Goal: Transaction & Acquisition: Obtain resource

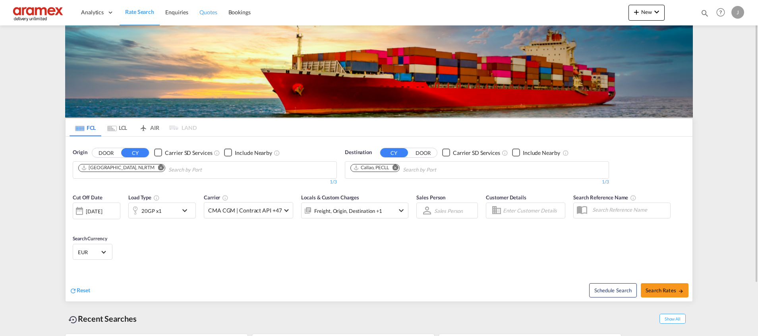
click at [203, 12] on span "Quotes" at bounding box center [207, 12] width 17 height 7
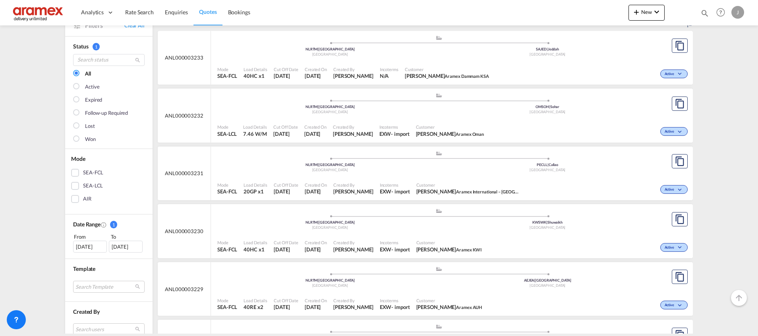
scroll to position [60, 0]
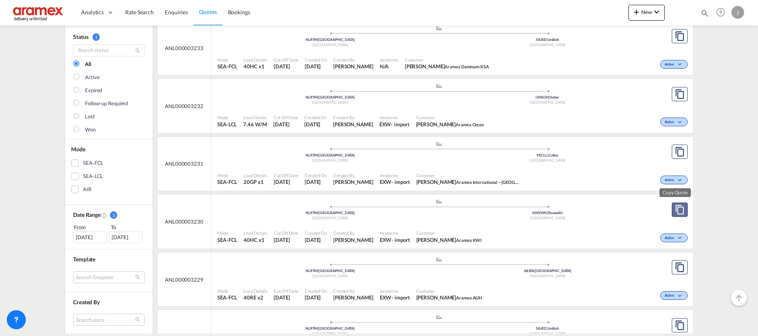
click at [675, 210] on md-icon "assets/icons/custom/copyQuote.svg" at bounding box center [680, 210] width 10 height 10
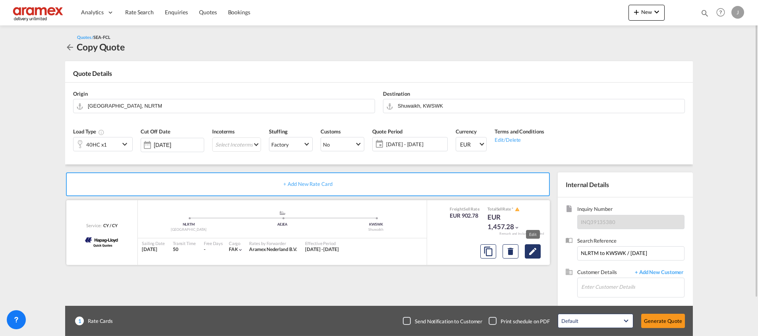
click at [535, 252] on md-icon "Edit" at bounding box center [533, 252] width 10 height 10
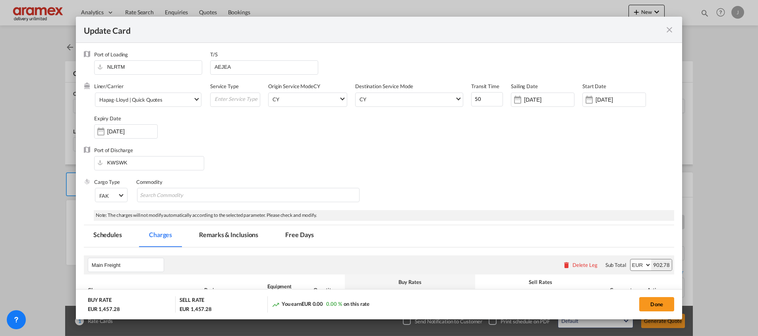
select select "per container"
select select "per shipment"
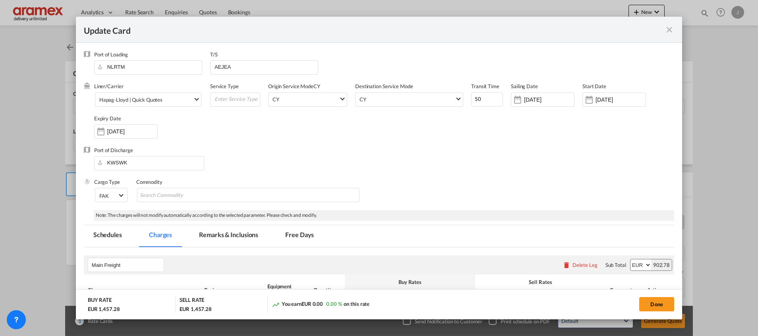
select select "per container"
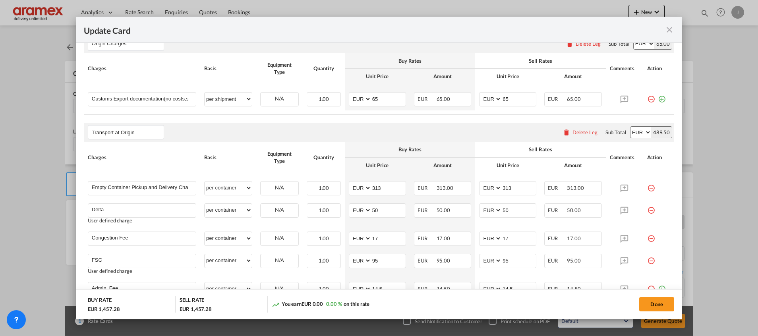
scroll to position [485, 0]
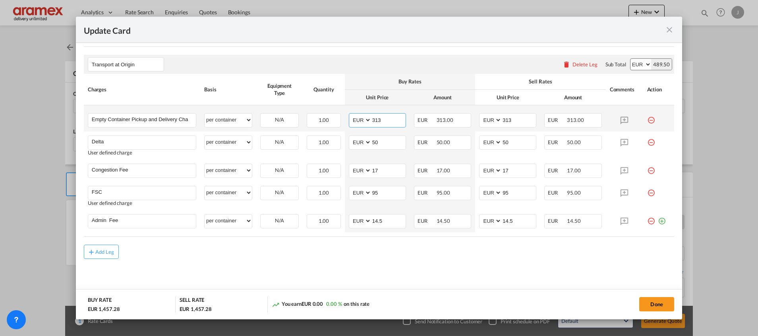
click at [375, 115] on input "313" at bounding box center [388, 120] width 34 height 12
paste input "487"
type input "487"
drag, startPoint x: 494, startPoint y: 121, endPoint x: 486, endPoint y: 121, distance: 7.2
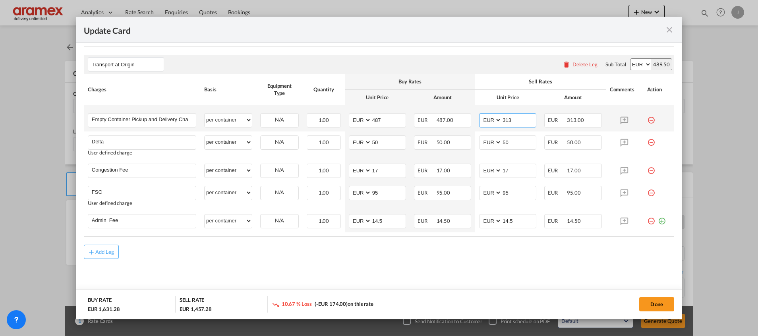
click at [486, 121] on md-input-container "AED AFN ALL AMD ANG AOA ARS AUD AWG AZN BAM BBD BDT BGN BHD BIF BMD BND BOB BRL…" at bounding box center [507, 120] width 57 height 14
paste input "487"
type input "487"
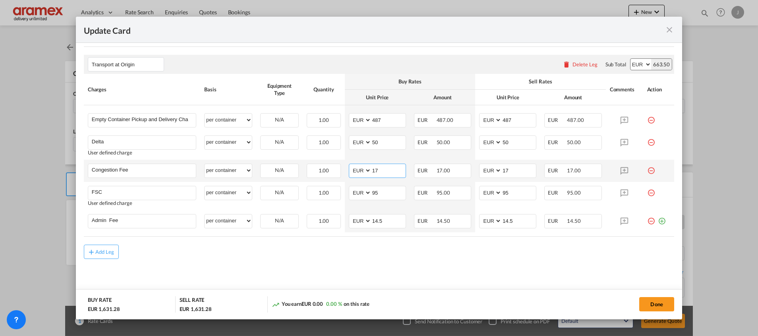
click at [378, 170] on input "17" at bounding box center [388, 170] width 34 height 12
click at [403, 196] on td "AED AFN ALL AMD ANG AOA ARS AUD AWG AZN BAM BBD BDT BGN BHD BIF BMD BND BOB BRL…" at bounding box center [377, 196] width 65 height 28
click at [372, 121] on input "487" at bounding box center [388, 120] width 34 height 12
click at [386, 195] on input "95" at bounding box center [388, 192] width 34 height 12
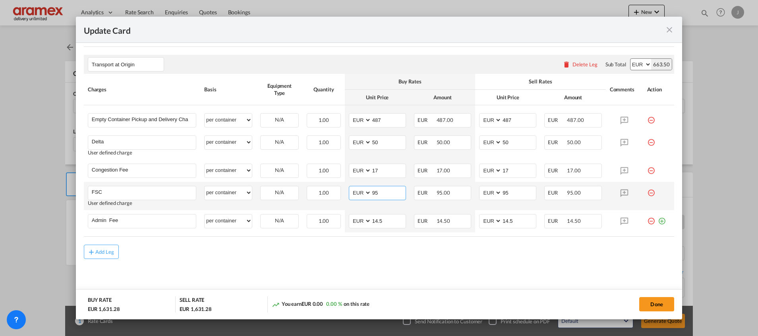
click at [386, 195] on input "95" at bounding box center [388, 192] width 34 height 12
click at [378, 194] on input "95" at bounding box center [388, 192] width 34 height 12
paste input "€ 138.50"
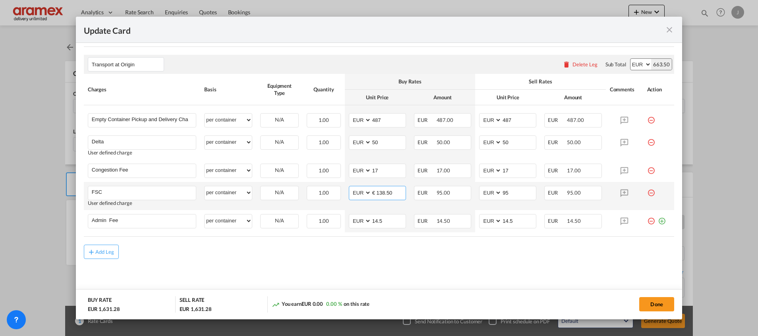
click at [376, 192] on input "€ 138.50" at bounding box center [388, 192] width 34 height 12
click at [376, 192] on input "138.50" at bounding box center [388, 192] width 34 height 12
type input "138.50"
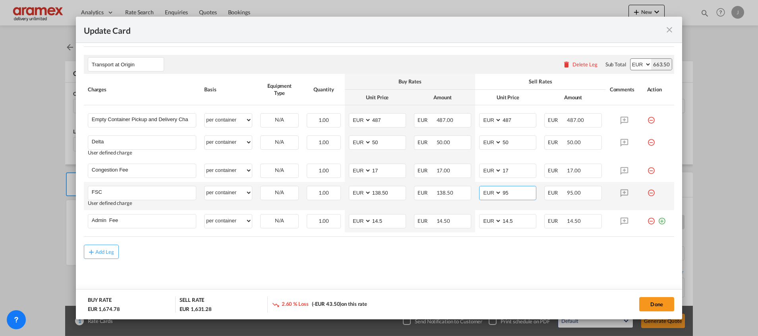
click at [502, 192] on input "95" at bounding box center [519, 192] width 34 height 12
paste input "138.50"
type input "138.50"
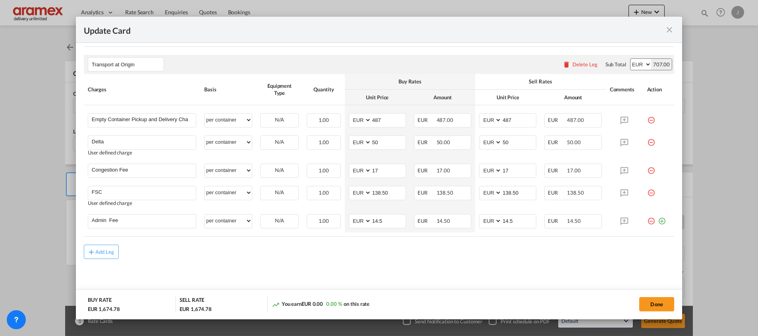
click at [444, 253] on div "Add Leg" at bounding box center [379, 252] width 590 height 14
click at [118, 221] on input "Admin Fee" at bounding box center [144, 220] width 104 height 12
type input "Stop Fee x 2"
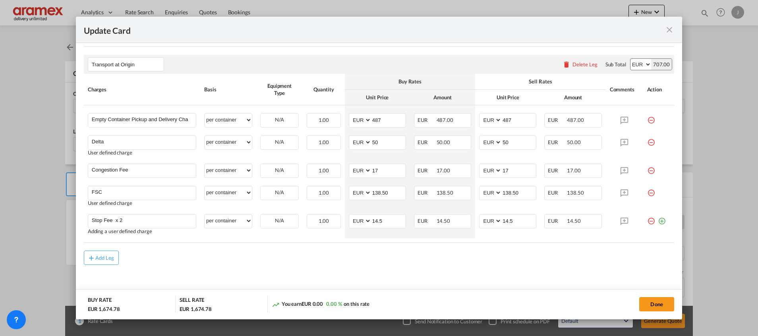
click at [229, 248] on rate-modification "Main Freight Please enter leg name Leg Name Already Exists Delete Leg Sub Total…" at bounding box center [379, 14] width 590 height 502
click at [236, 221] on select "per equipment per container per B/L per shipping bill per shipment % on pickup …" at bounding box center [228, 220] width 47 height 13
select select "per shipment"
click at [205, 214] on select "per equipment per container per B/L per shipping bill per shipment % on pickup …" at bounding box center [228, 220] width 47 height 13
click at [223, 220] on select "per equipment per container per B/L per shipping bill per shipment % on pickup …" at bounding box center [228, 220] width 47 height 13
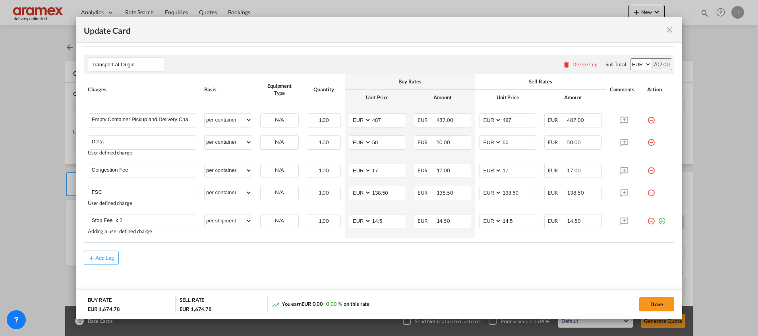
drag, startPoint x: 380, startPoint y: 255, endPoint x: 380, endPoint y: 249, distance: 5.6
click at [380, 255] on div "Add Leg" at bounding box center [379, 258] width 590 height 14
click at [141, 223] on input "Stop Fee x 2" at bounding box center [144, 220] width 104 height 12
click at [143, 218] on input "Stop Fee x 2" at bounding box center [144, 220] width 104 height 12
type input "Stop Fee x 2 60EUR per stop"
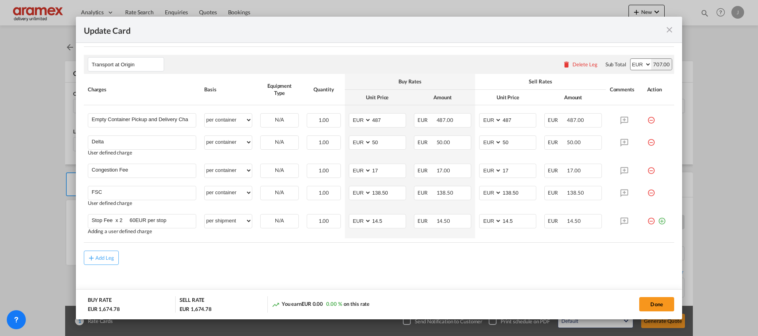
click at [444, 261] on div "Add Leg" at bounding box center [379, 258] width 590 height 14
drag, startPoint x: 381, startPoint y: 219, endPoint x: 346, endPoint y: 219, distance: 35.3
click at [349, 219] on md-input-container "AED AFN ALL AMD ANG AOA ARS AUD AWG AZN BAM BBD BDT BGN BHD BIF BMD BND BOB BRL…" at bounding box center [377, 221] width 57 height 14
type input "120"
drag, startPoint x: 510, startPoint y: 220, endPoint x: 491, endPoint y: 222, distance: 18.8
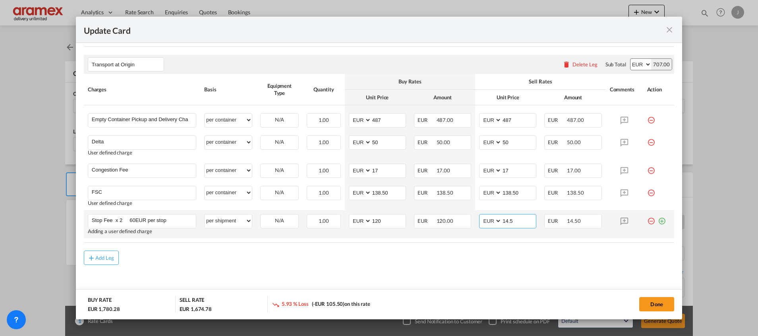
click at [491, 222] on md-input-container "AED AFN ALL AMD ANG AOA ARS AUD AWG AZN BAM BBD BDT BGN BHD BIF BMD BND BOB BRL…" at bounding box center [507, 221] width 57 height 14
type input "120"
click at [475, 251] on div "Add Leg" at bounding box center [379, 258] width 590 height 14
click at [658, 222] on md-icon "icon-plus-circle-outline green-400-fg" at bounding box center [662, 218] width 8 height 8
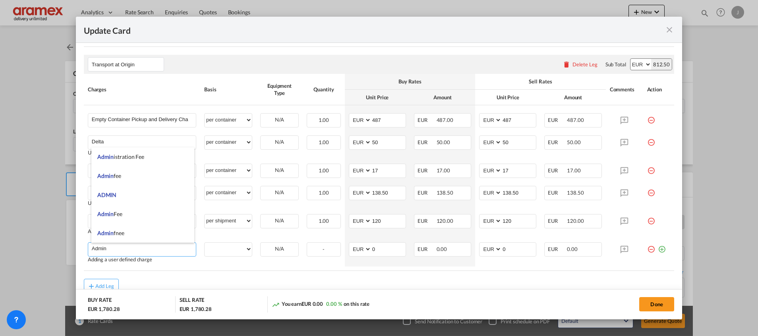
type input "Admin"
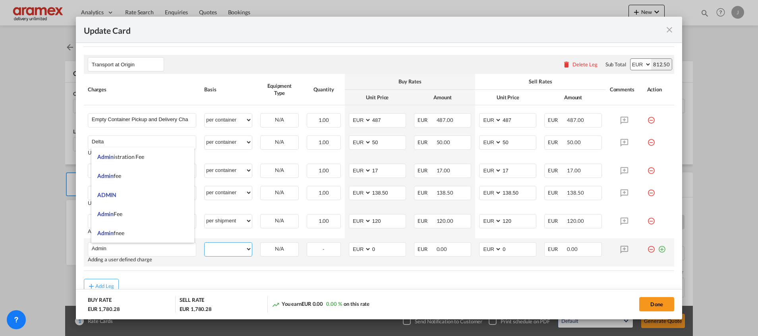
click at [229, 249] on select "per equipment per container per B/L per shipping bill per shipment % on pickup …" at bounding box center [228, 249] width 47 height 13
select select "per equipment"
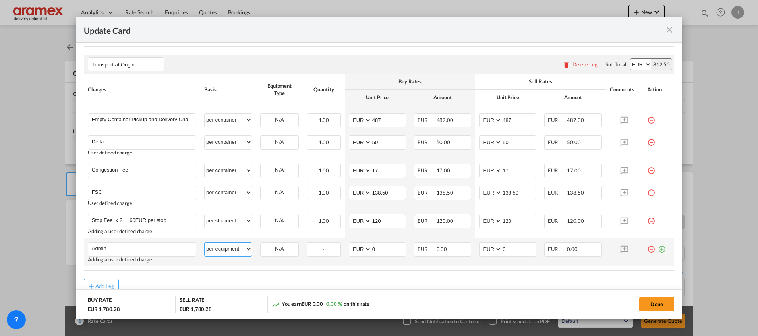
click at [205, 243] on select "per equipment per container per B/L per shipping bill per shipment % on pickup …" at bounding box center [228, 249] width 47 height 13
drag, startPoint x: 284, startPoint y: 249, endPoint x: 283, endPoint y: 254, distance: 4.9
click at [284, 249] on select "40HC" at bounding box center [280, 249] width 38 height 11
select select "40HC"
click at [261, 244] on select "40HC" at bounding box center [280, 249] width 38 height 11
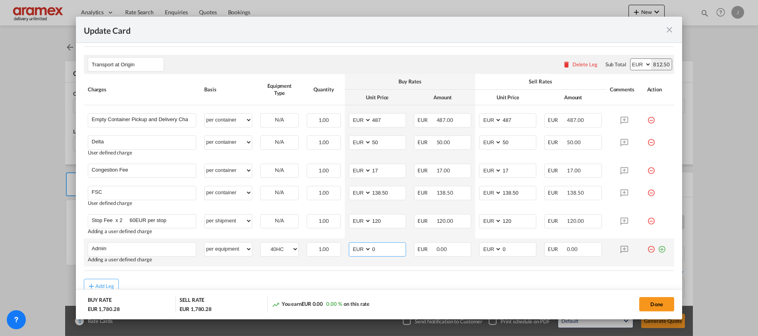
drag, startPoint x: 378, startPoint y: 249, endPoint x: 348, endPoint y: 251, distance: 29.8
click at [349, 251] on md-input-container "AED AFN ALL AMD ANG AOA ARS AUD AWG AZN BAM BBD BDT BGN BHD BIF BMD BND BOB BRL…" at bounding box center [377, 249] width 57 height 14
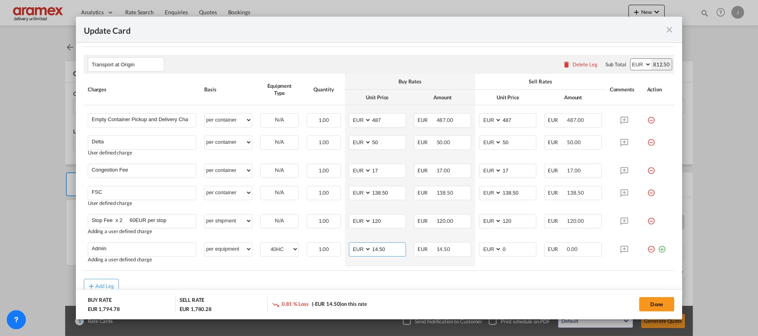
type input "14.50"
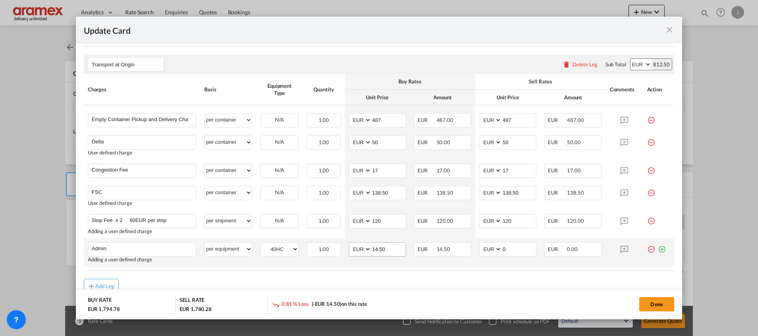
drag, startPoint x: 358, startPoint y: 274, endPoint x: 378, endPoint y: 255, distance: 27.0
click at [364, 272] on rate-modification "Main Freight Please enter leg name Leg Name Already Exists Delete Leg Sub Total…" at bounding box center [379, 28] width 590 height 531
click at [380, 249] on input "14.50" at bounding box center [388, 249] width 34 height 12
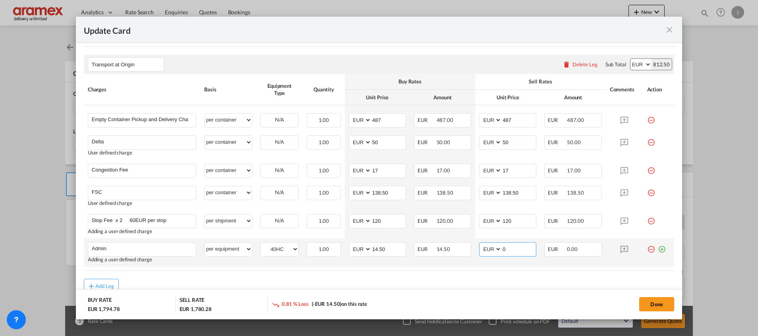
click at [515, 248] on input "0" at bounding box center [519, 249] width 34 height 12
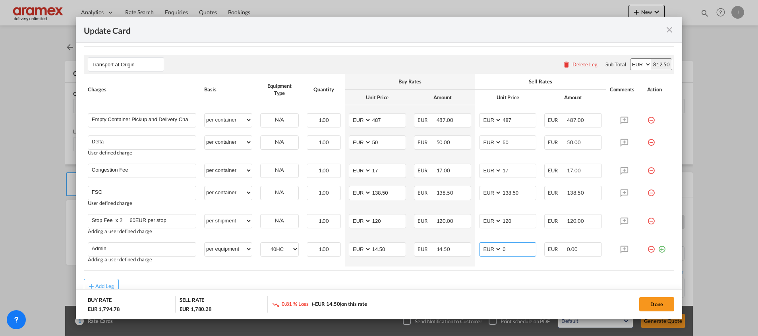
paste input "14.50"
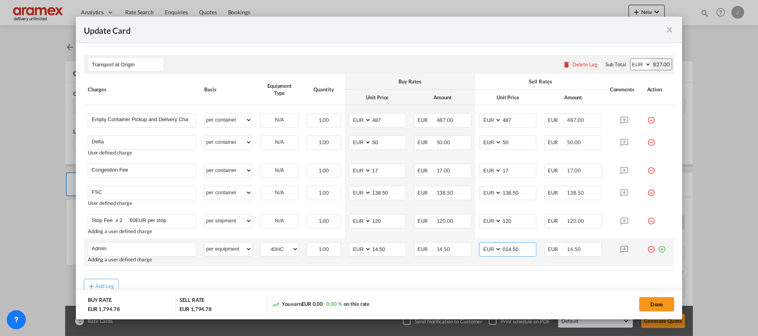
click at [512, 247] on input "014.50" at bounding box center [519, 249] width 34 height 12
paste input "Update CardPort of ..."
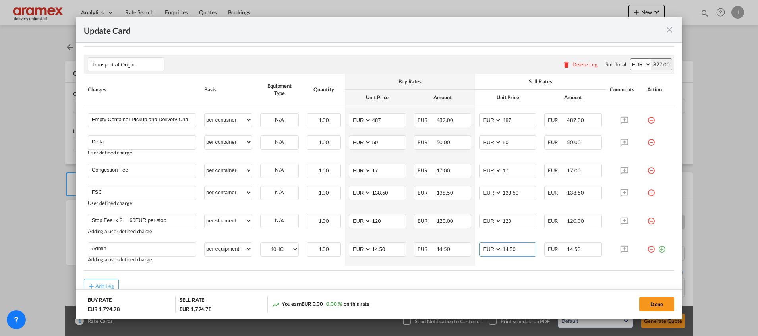
type input "14.50"
click at [489, 273] on rate-modification "Main Freight Please enter leg name Leg Name Already Exists Delete Leg Sub Total…" at bounding box center [379, 28] width 590 height 531
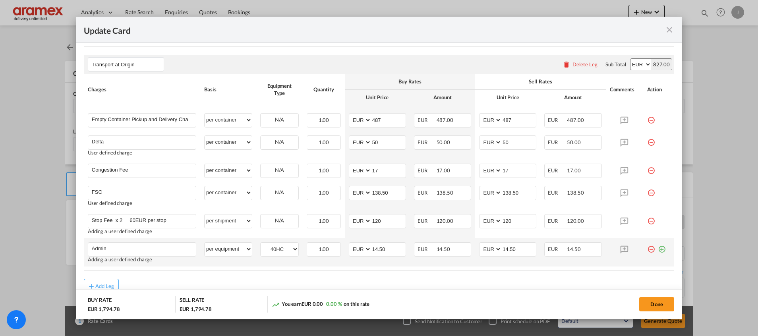
click at [658, 249] on md-icon "icon-plus-circle-outline green-400-fg" at bounding box center [662, 246] width 8 height 8
paste input "terminalsurcharge"
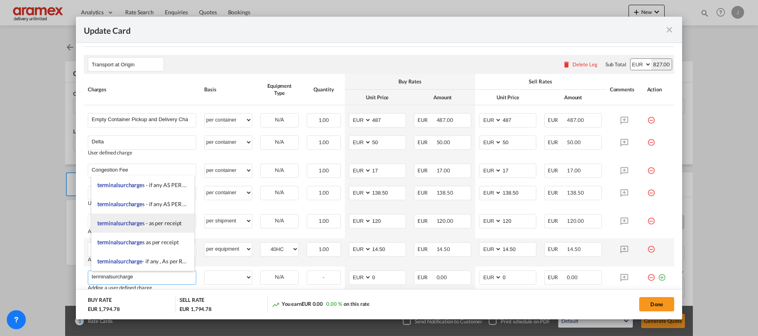
click at [151, 224] on span "terminalsurcharge s - as per receipt" at bounding box center [139, 223] width 85 height 7
type input "terminalsurcharges - as per receipt"
select select "per equipment"
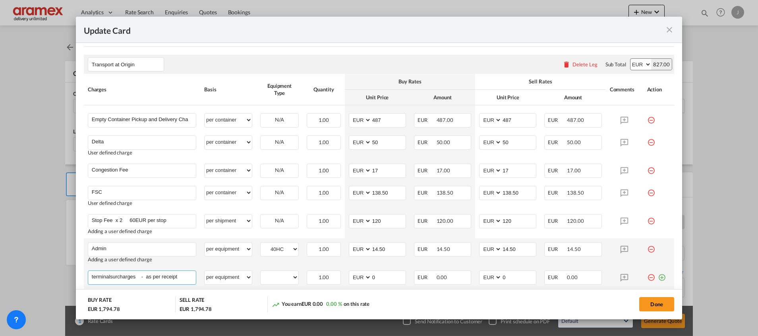
click at [138, 277] on input "terminalsurcharges - as per receipt" at bounding box center [144, 277] width 104 height 12
type input "terminalsurcharges if any - as per receipt"
click at [153, 297] on div "BUY RATE EUR 1,794.78" at bounding box center [132, 304] width 88 height 16
click at [409, 295] on md-dialog-actions "BUY RATE EUR 1,794.78 SELL RATE EUR 1,794.78 You earn EUR 0.00 0.00 % on this r…" at bounding box center [379, 304] width 606 height 30
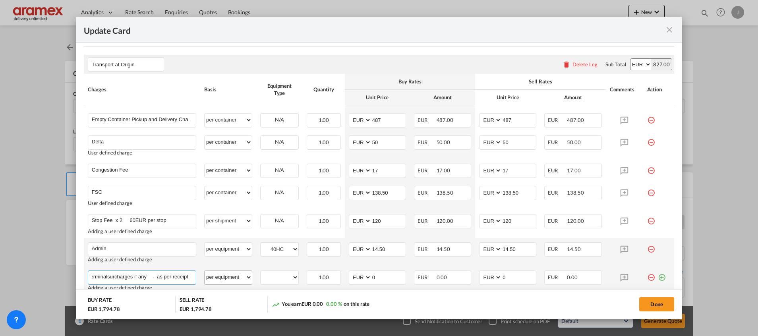
drag, startPoint x: 171, startPoint y: 279, endPoint x: 205, endPoint y: 279, distance: 34.2
click at [205, 279] on tr "terminalsurcharges if any - as per receipt Please Enter User Defined Charges Ca…" at bounding box center [379, 280] width 590 height 28
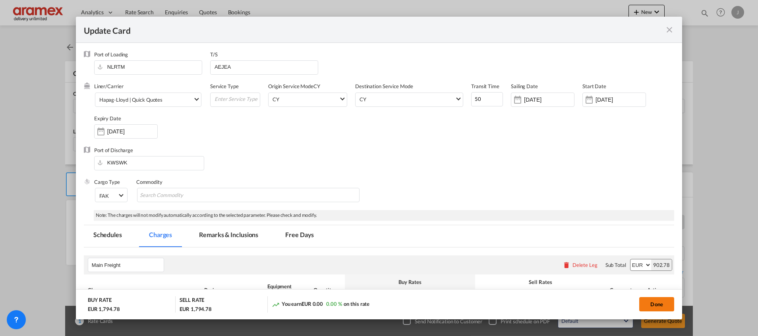
scroll to position [0, 0]
click at [654, 299] on button "Done" at bounding box center [656, 304] width 35 height 14
type input "138.5"
type input "14.5"
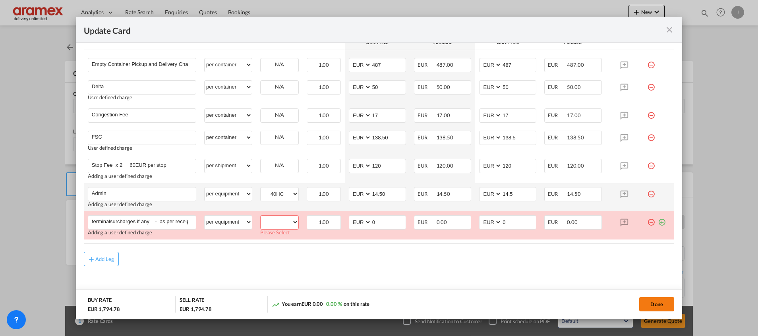
scroll to position [547, 0]
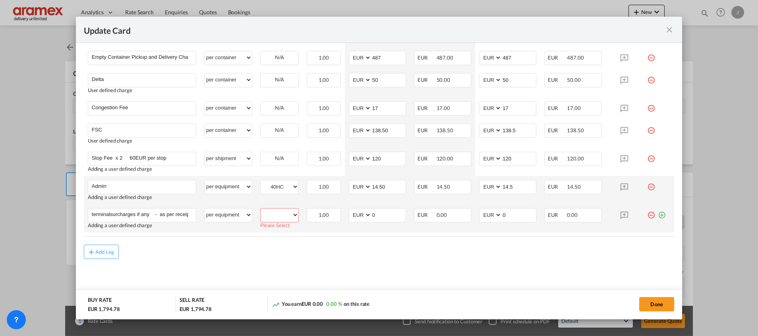
click at [284, 220] on select "40HC" at bounding box center [280, 215] width 38 height 11
select select "40HC"
click at [261, 210] on select "40HC" at bounding box center [280, 215] width 38 height 11
click at [657, 308] on button "Done" at bounding box center [656, 304] width 35 height 14
type input "138.5"
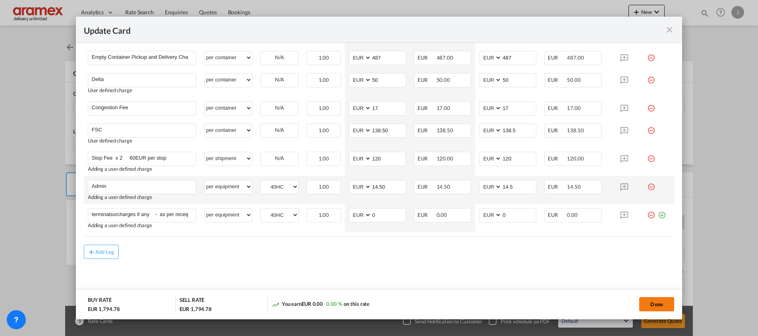
type input "14.5"
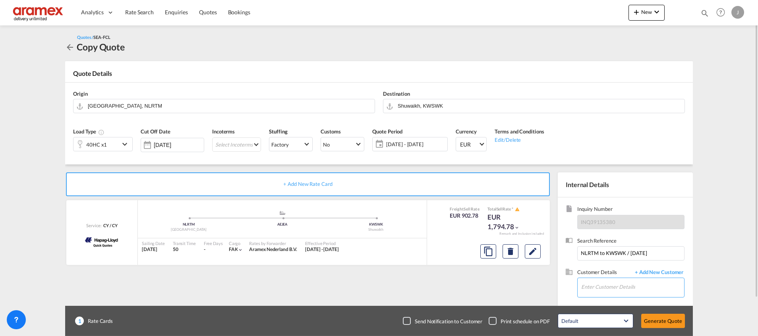
click at [608, 286] on input "Enter Customer Details" at bounding box center [632, 287] width 103 height 18
click at [614, 259] on div "Kiran A kiran a@aramex.com | Aramex Kuwait" at bounding box center [632, 267] width 103 height 21
type input "Aramex Kuwait, Kiran A, kirana@aramex.com"
click at [237, 141] on md-select "Select Incoterms DAP - export Delivered at Place EXW - import Ex Works CIF - im…" at bounding box center [236, 144] width 49 height 14
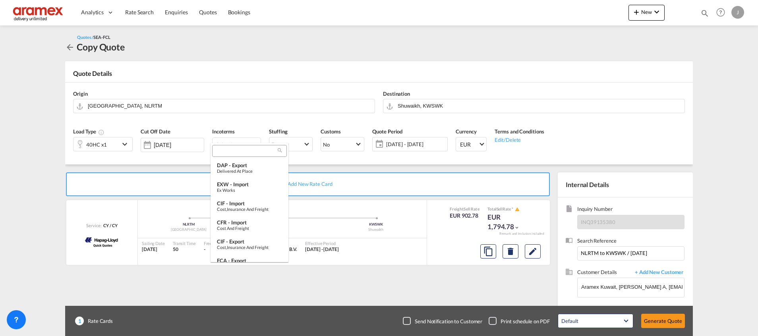
click at [227, 151] on input "search" at bounding box center [246, 151] width 64 height 7
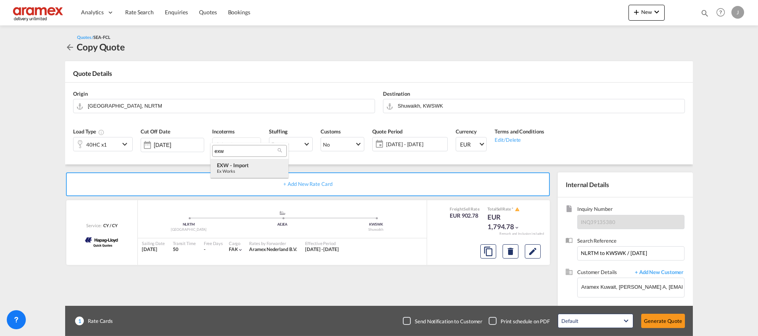
type input "exw"
click at [228, 167] on div "EXW - import" at bounding box center [249, 165] width 65 height 6
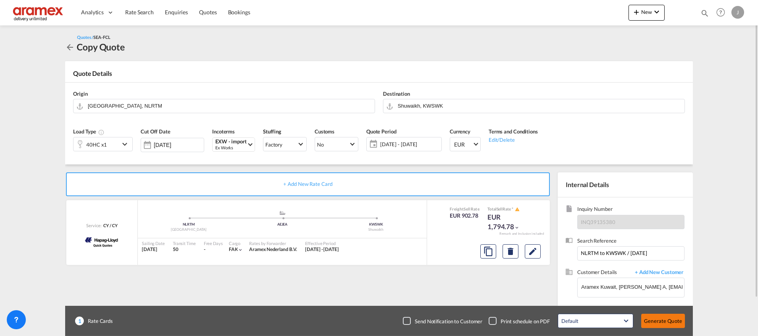
click at [653, 319] on button "Generate Quote" at bounding box center [663, 321] width 44 height 14
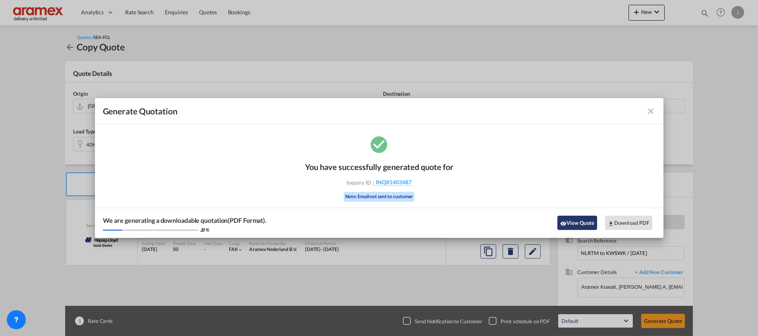
click at [568, 220] on button "View Quote" at bounding box center [577, 223] width 40 height 14
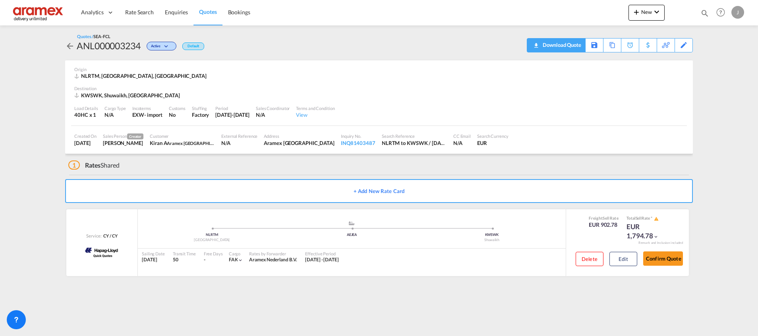
click at [571, 46] on div "Download Quote" at bounding box center [561, 45] width 41 height 13
click at [684, 46] on div "Edit" at bounding box center [683, 46] width 9 height 14
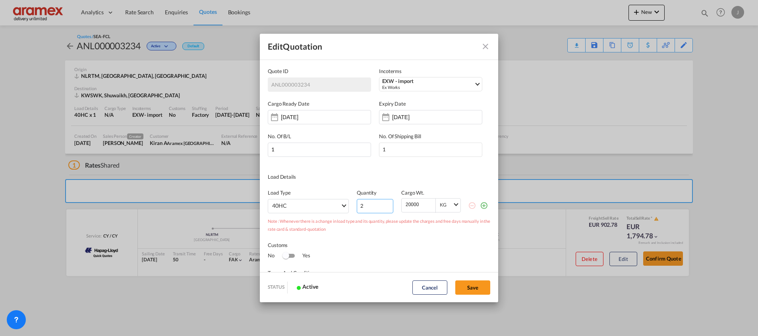
type input "2"
click at [383, 203] on input "2" at bounding box center [375, 206] width 37 height 14
click at [472, 285] on button "Save" at bounding box center [472, 287] width 35 height 14
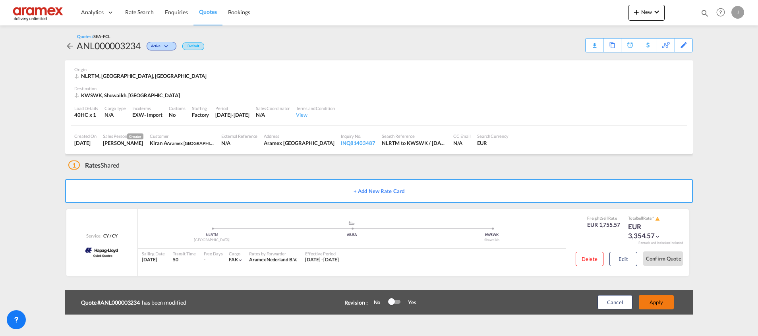
click at [655, 307] on button "Apply" at bounding box center [656, 302] width 35 height 14
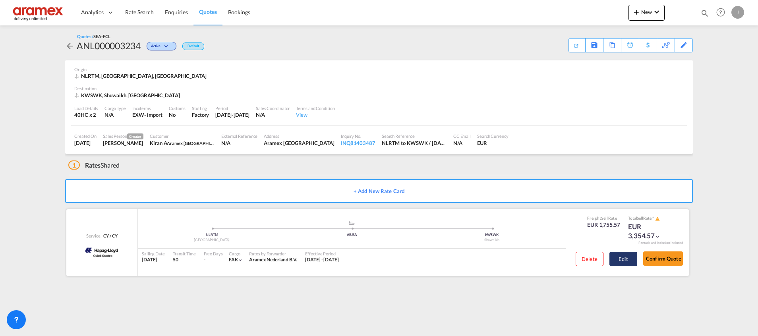
click at [622, 261] on button "Edit" at bounding box center [623, 259] width 28 height 14
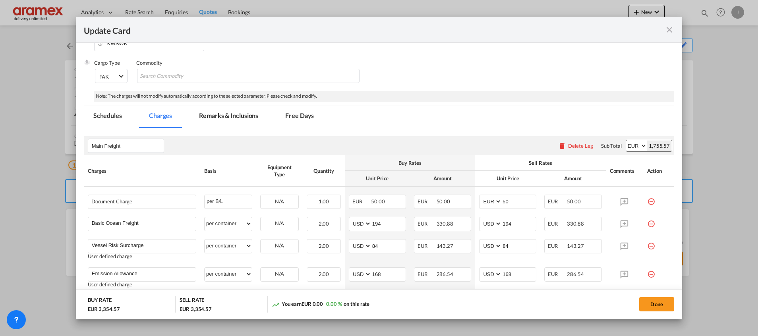
scroll to position [238, 0]
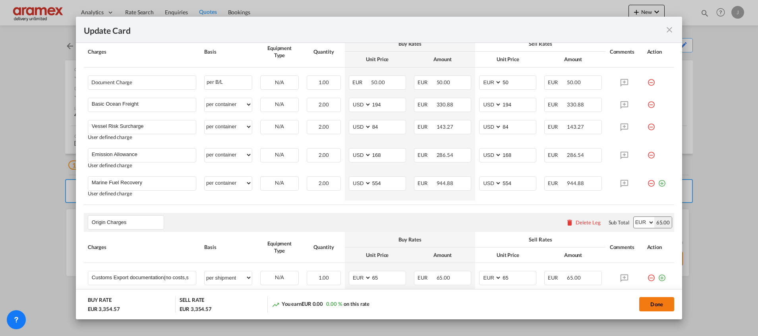
click at [656, 300] on button "Done" at bounding box center [656, 304] width 35 height 14
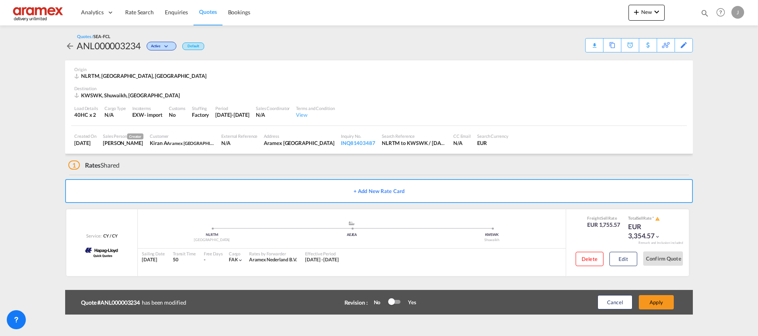
click at [656, 300] on button "Apply" at bounding box center [656, 302] width 35 height 14
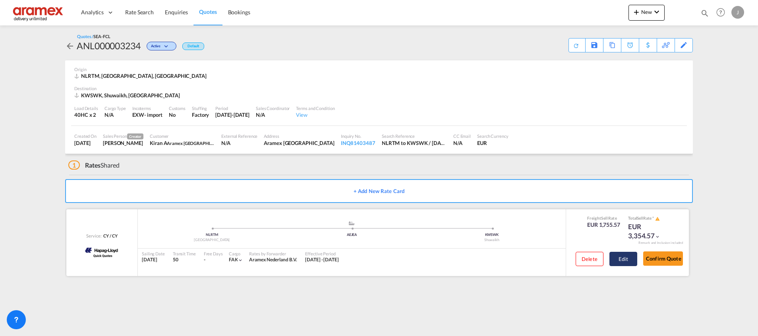
click at [622, 261] on button "Edit" at bounding box center [623, 259] width 28 height 14
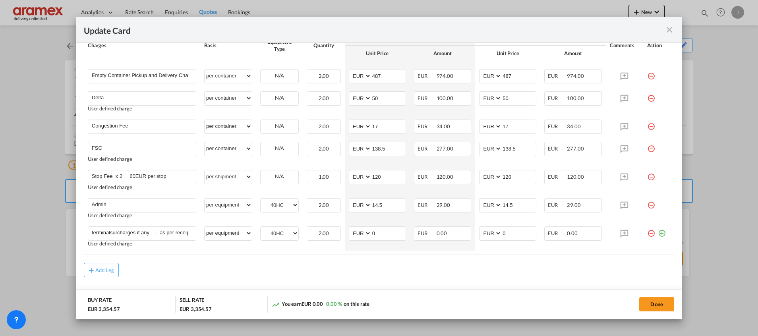
scroll to position [547, 0]
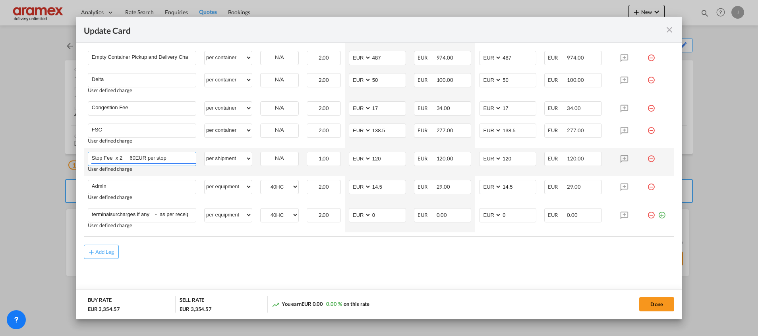
click at [126, 156] on input "Stop Fee x 2 60EUR per stop" at bounding box center [144, 158] width 104 height 12
click at [177, 156] on input "Stop Fee x 2 60EUR per stop" at bounding box center [144, 158] width 104 height 12
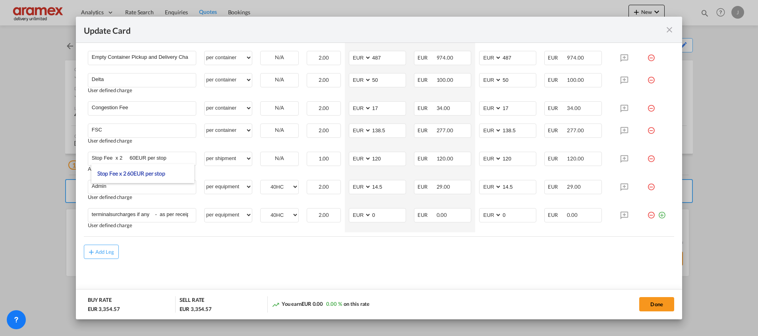
click at [382, 262] on md-content "Main Freight Please enter leg name Leg Name Already Exists Delete Leg Sub Total…" at bounding box center [379, 0] width 590 height 600
click at [647, 300] on button "Done" at bounding box center [656, 304] width 35 height 14
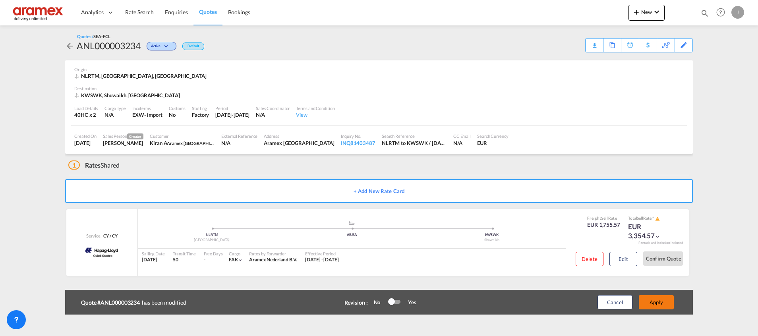
click at [656, 298] on button "Apply" at bounding box center [656, 302] width 35 height 14
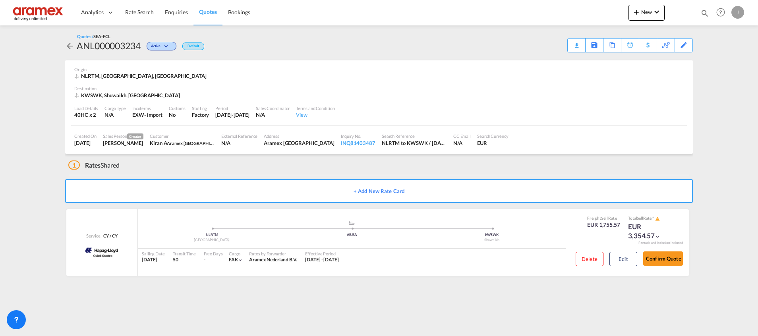
click at [0, 0] on div "Download Quote" at bounding box center [0, 0] width 0 height 0
